Goal: Task Accomplishment & Management: Manage account settings

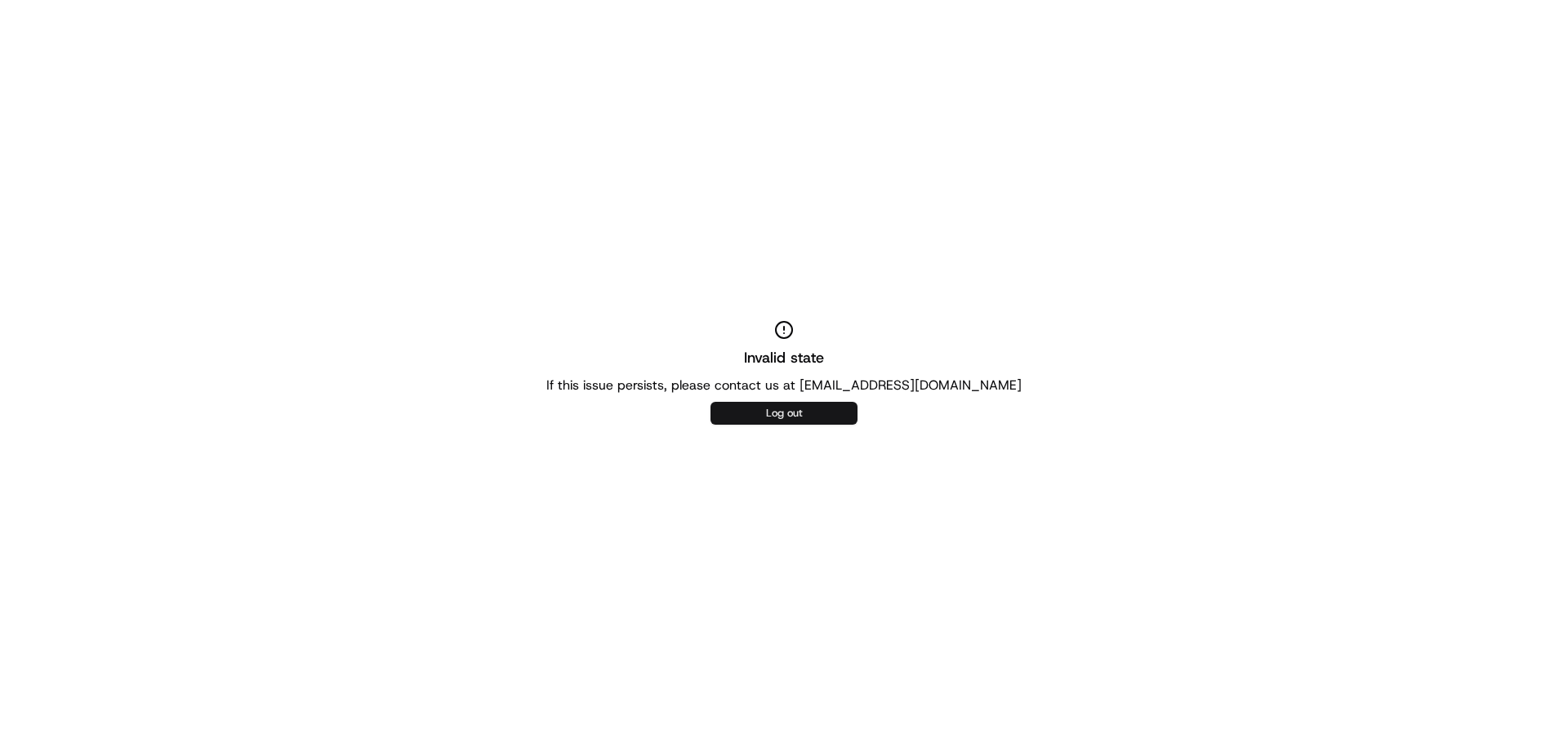
click at [799, 416] on button "Log out" at bounding box center [784, 414] width 147 height 23
